Goal: Find specific page/section: Find specific page/section

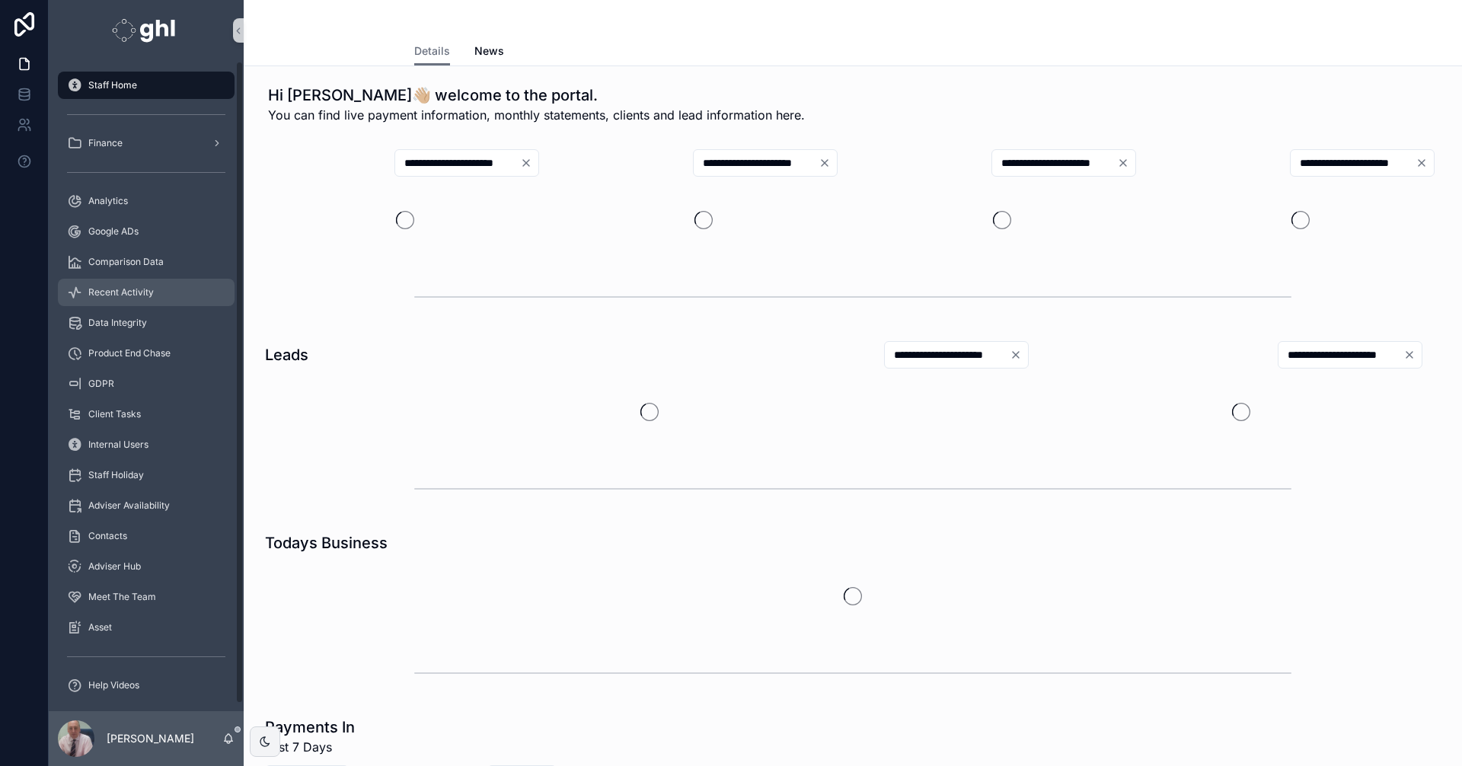
drag, startPoint x: 114, startPoint y: 291, endPoint x: 155, endPoint y: 294, distance: 41.2
click at [114, 291] on span "Recent Activity" at bounding box center [120, 292] width 65 height 12
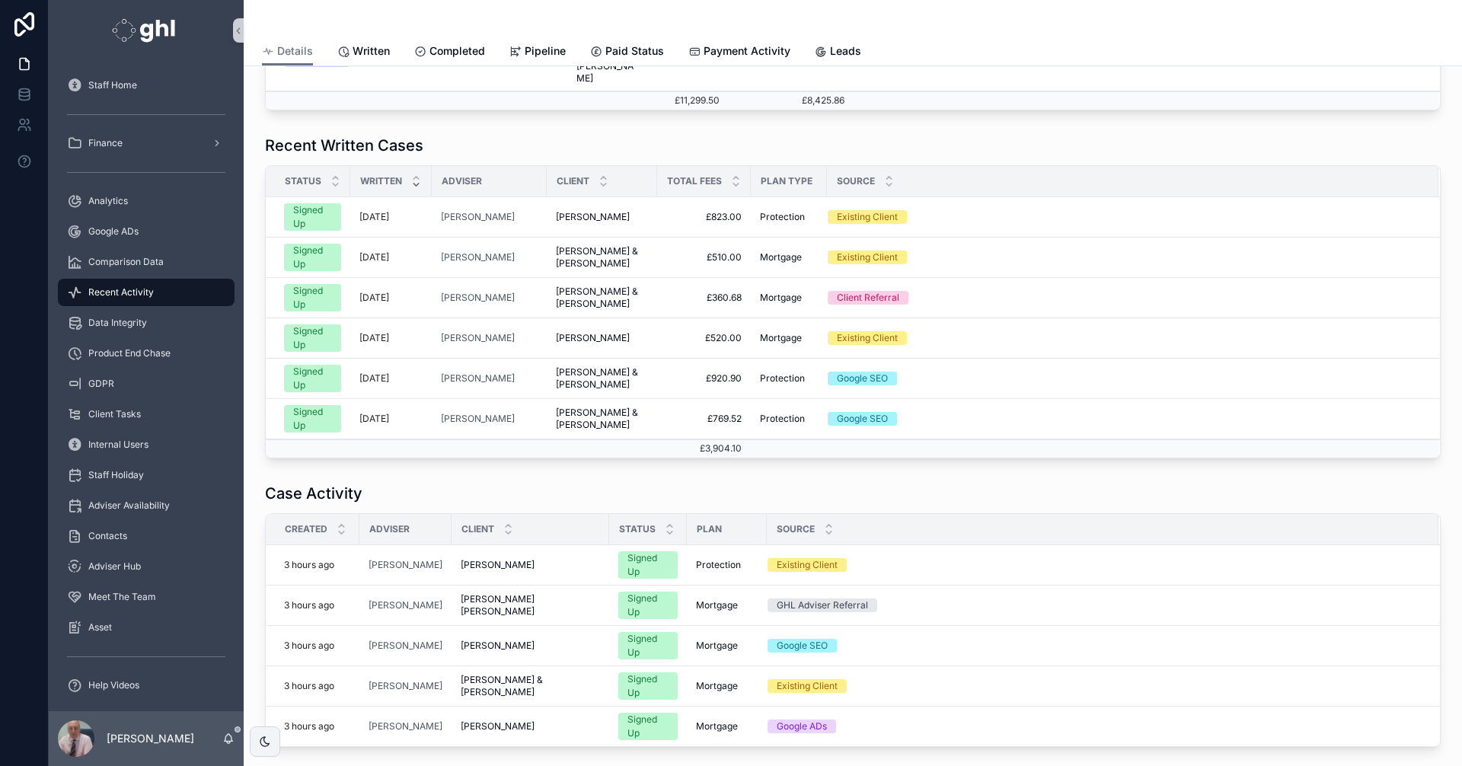
scroll to position [650, 0]
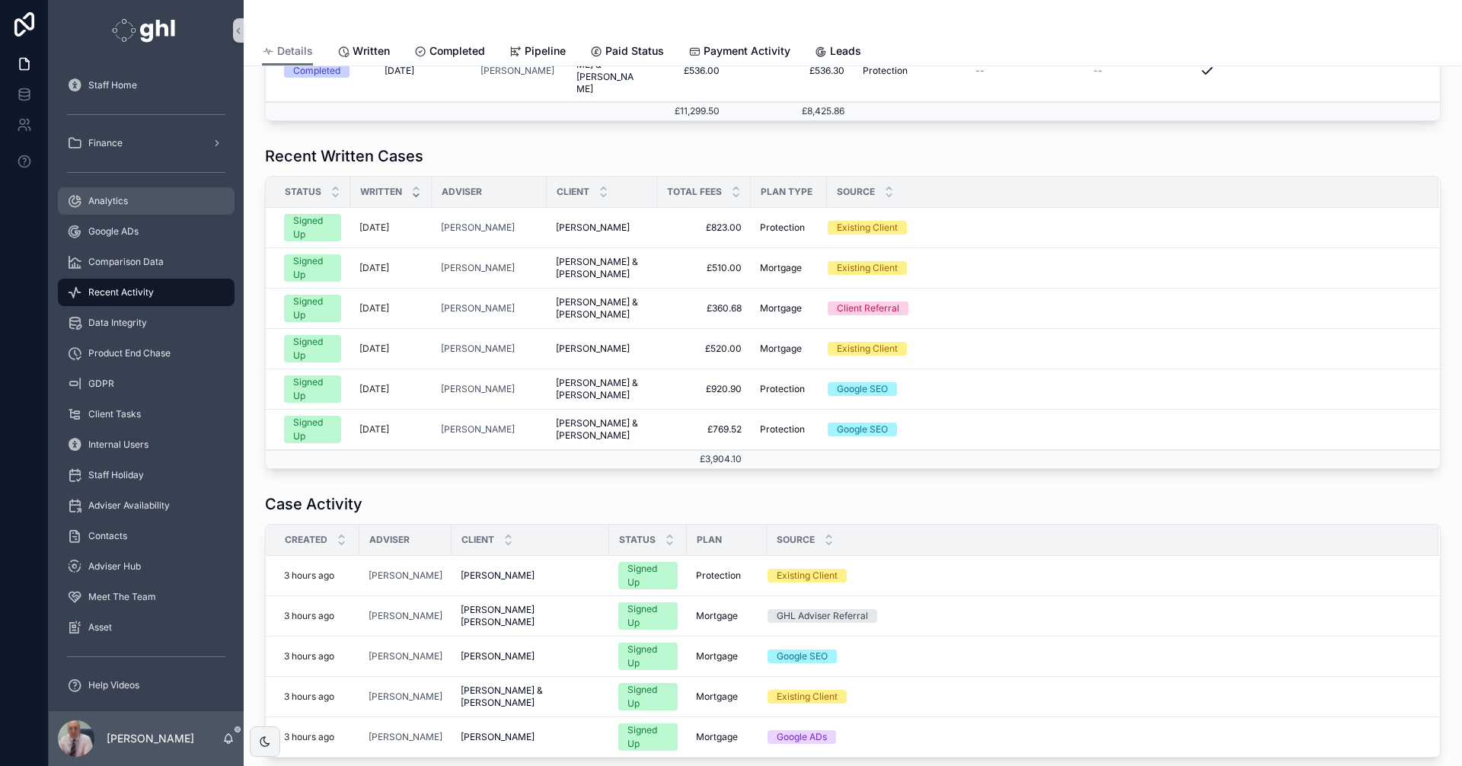
click at [105, 197] on span "Analytics" at bounding box center [108, 201] width 40 height 12
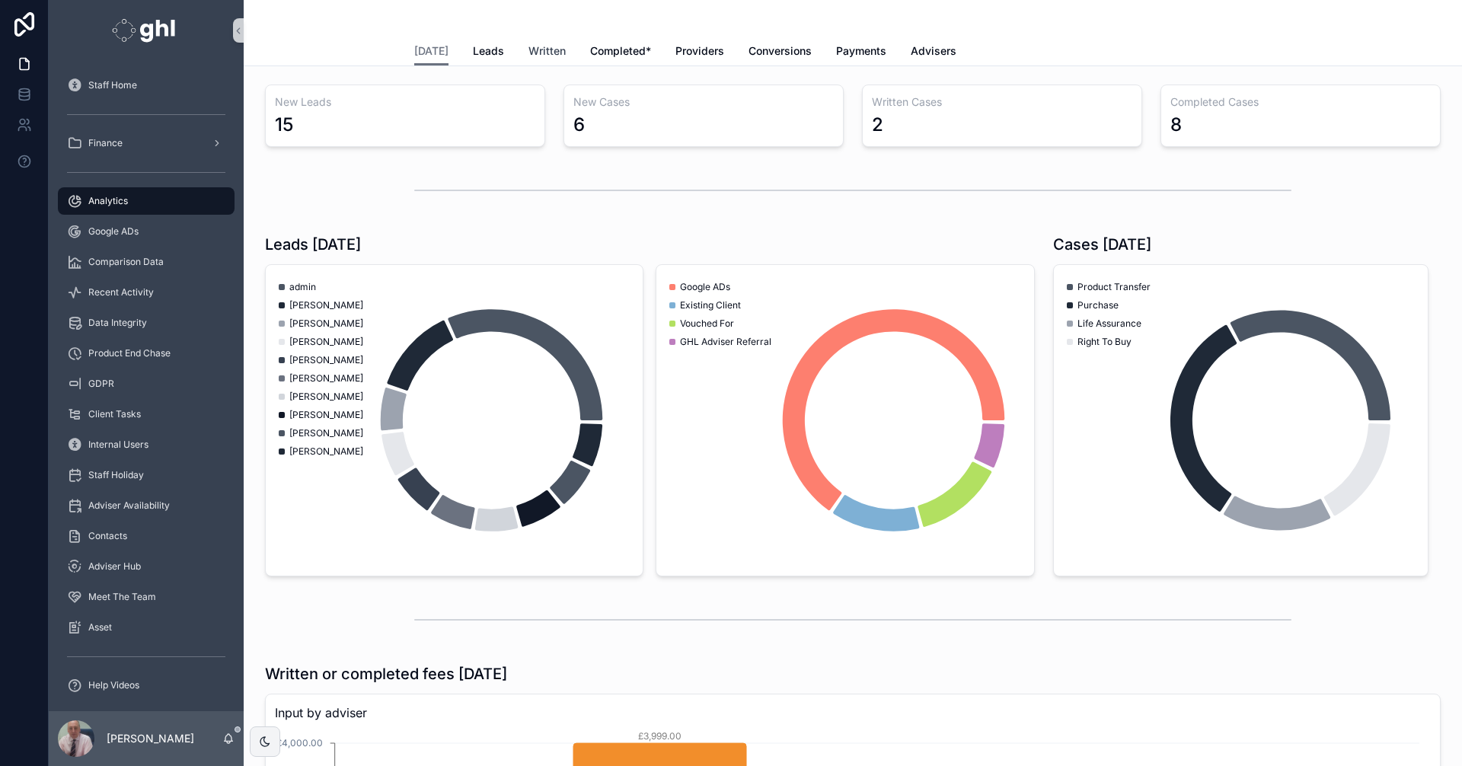
click at [538, 46] on span "Written" at bounding box center [546, 50] width 37 height 15
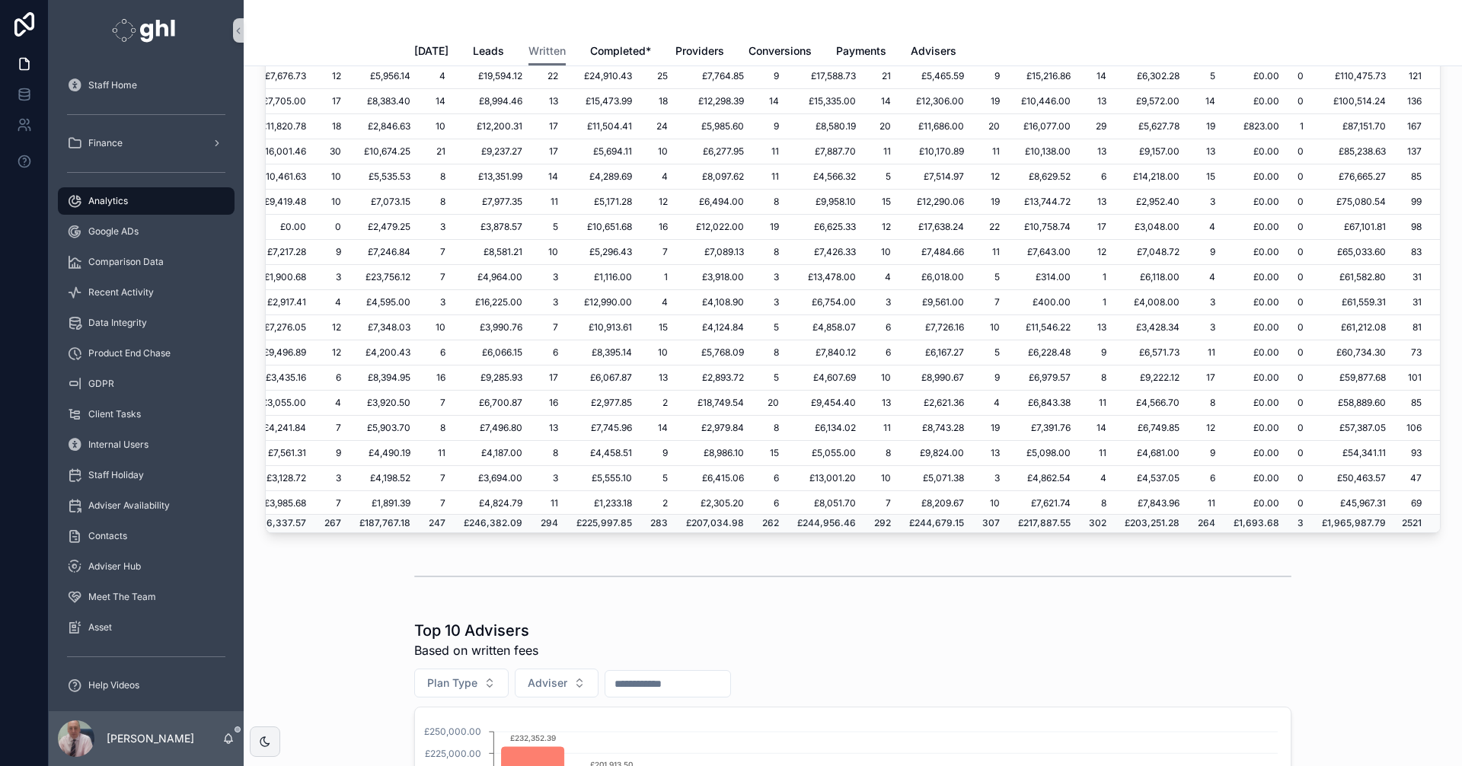
scroll to position [0, 263]
